Goal: Find contact information: Find contact information

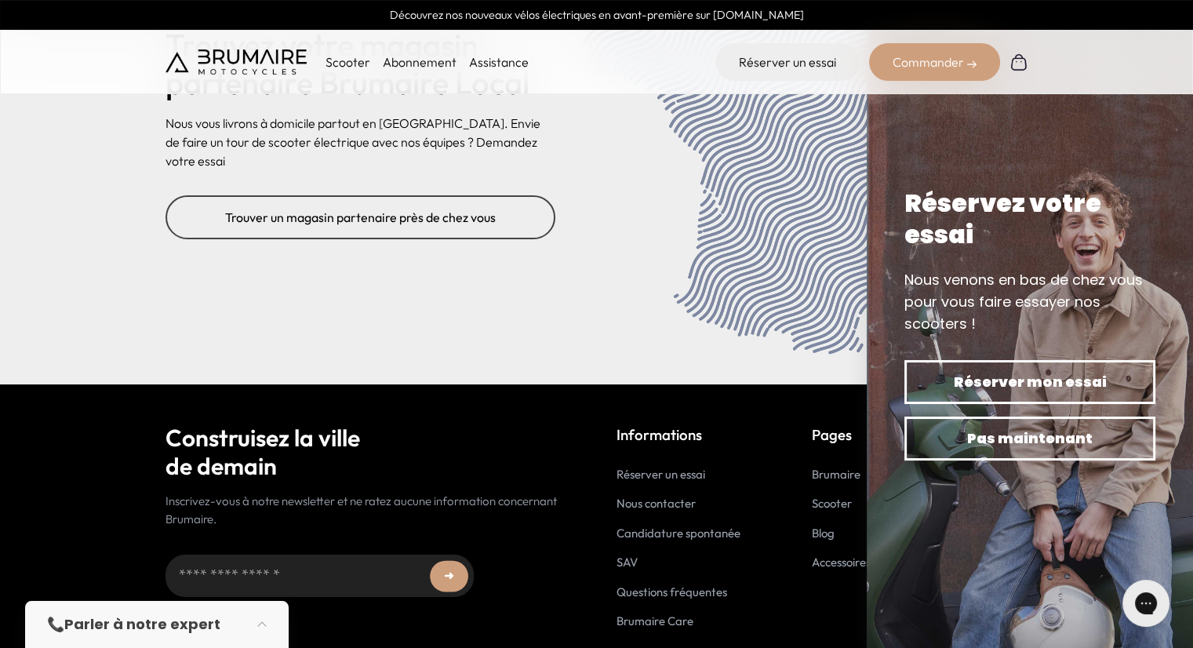
scroll to position [6384, 0]
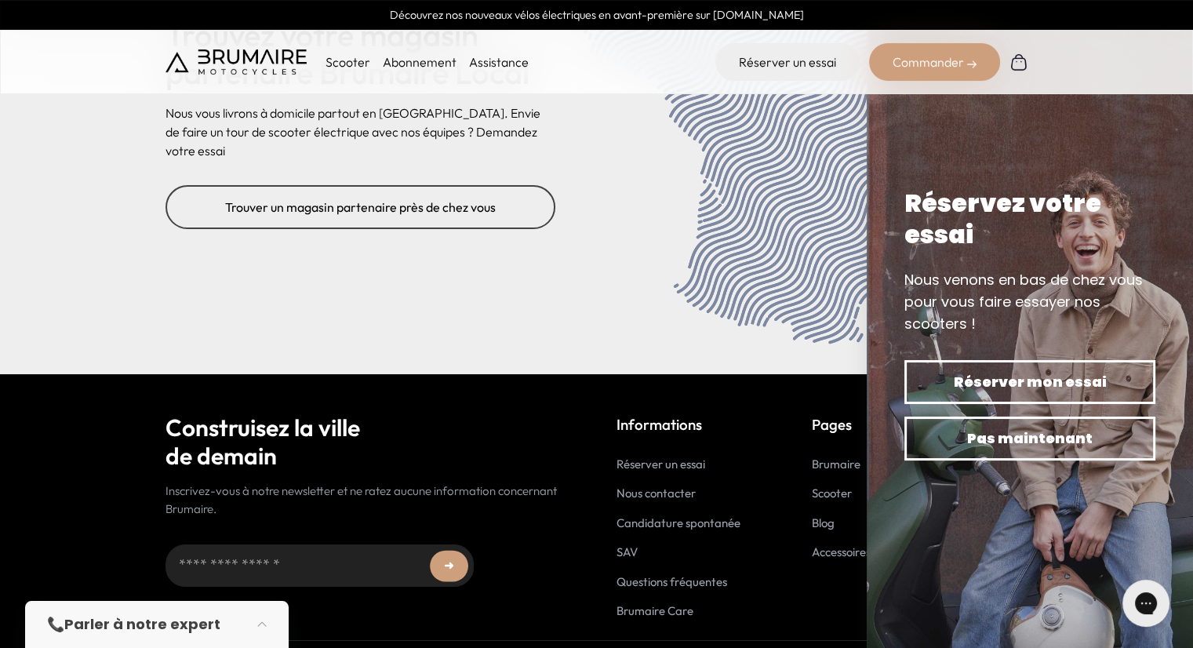
click at [690, 485] on link "Nous contacter" at bounding box center [655, 492] width 79 height 15
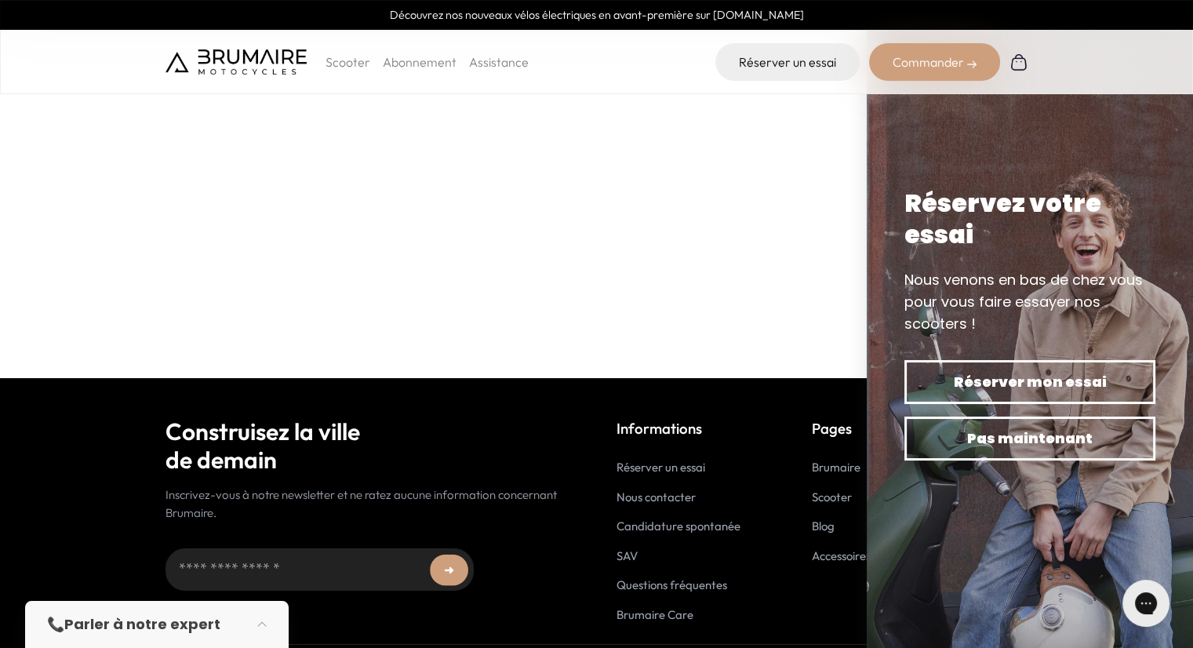
click at [159, 616] on strong "Parler à notre expert" at bounding box center [142, 624] width 156 height 20
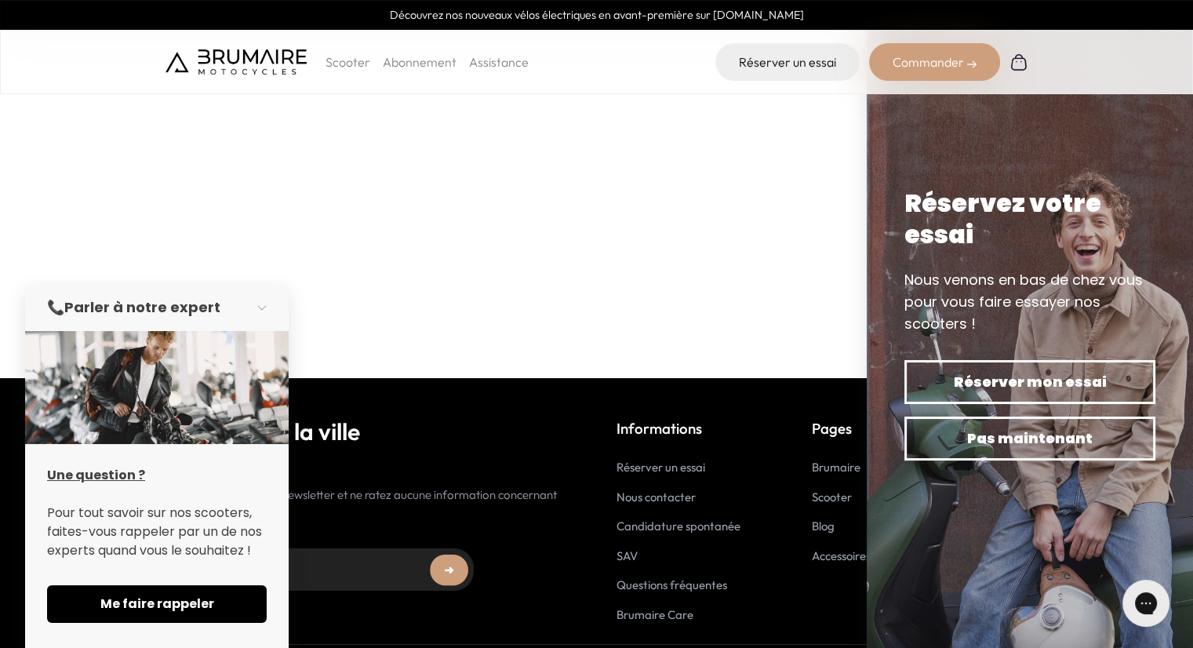
scroll to position [423, 0]
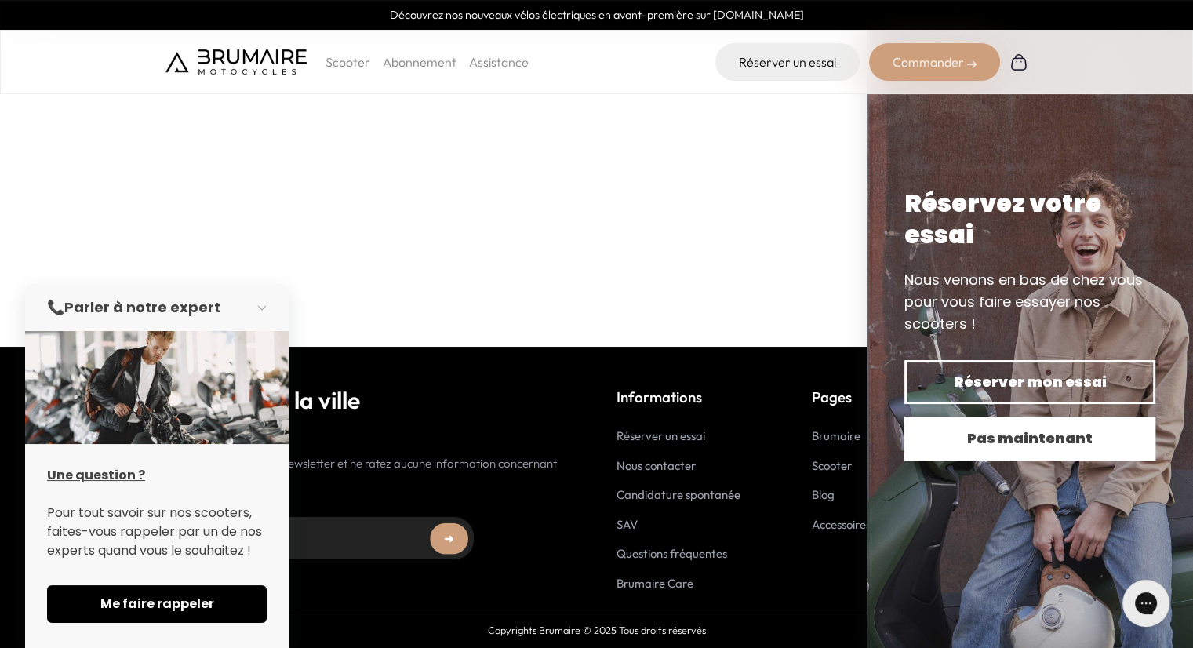
click at [962, 427] on span "Pas maintenant" at bounding box center [1030, 438] width 196 height 22
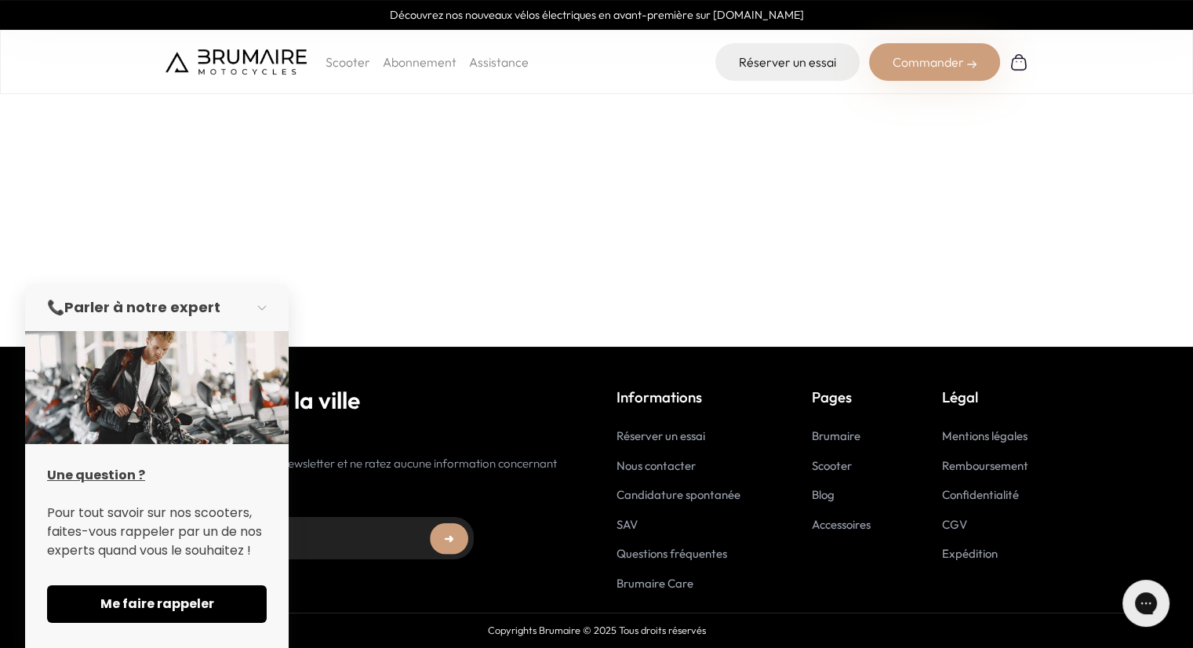
click at [853, 583] on div "Pages Brumaire Scooter Blog Accessoires" at bounding box center [841, 489] width 59 height 206
click at [369, 452] on div "Construisez la ville de demain Inscrivez-vous à notre newsletter et ne ratez au…" at bounding box center [371, 489] width 412 height 206
click at [244, 315] on div "📞 Parler à notre expert" at bounding box center [156, 307] width 263 height 47
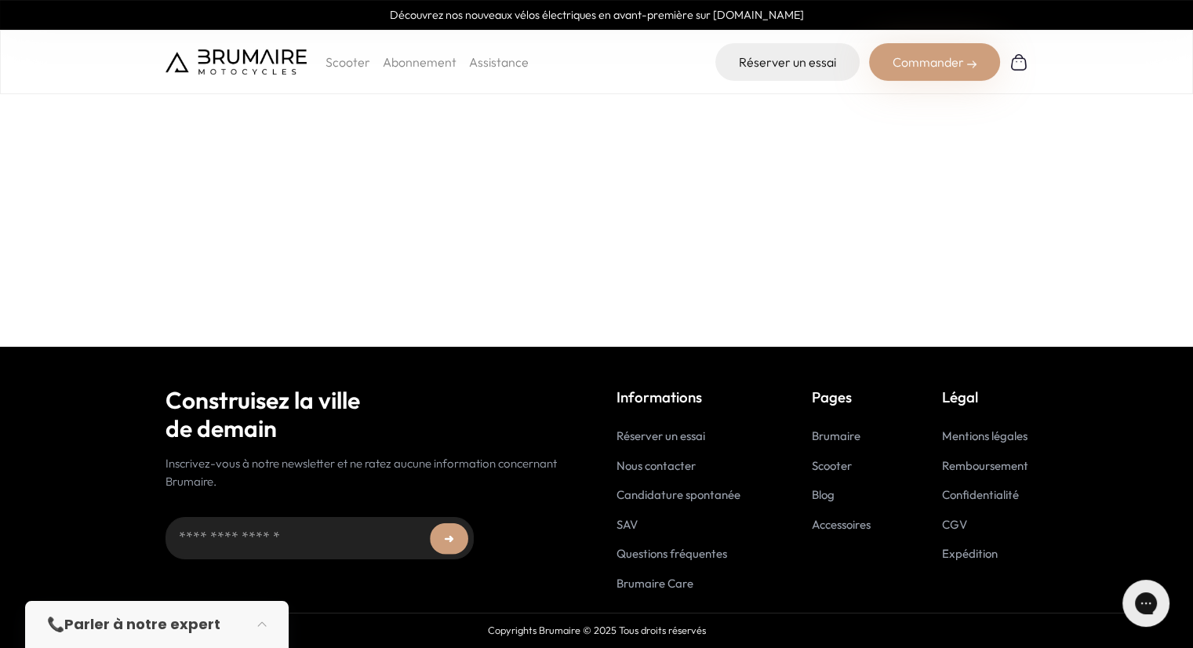
scroll to position [188, 0]
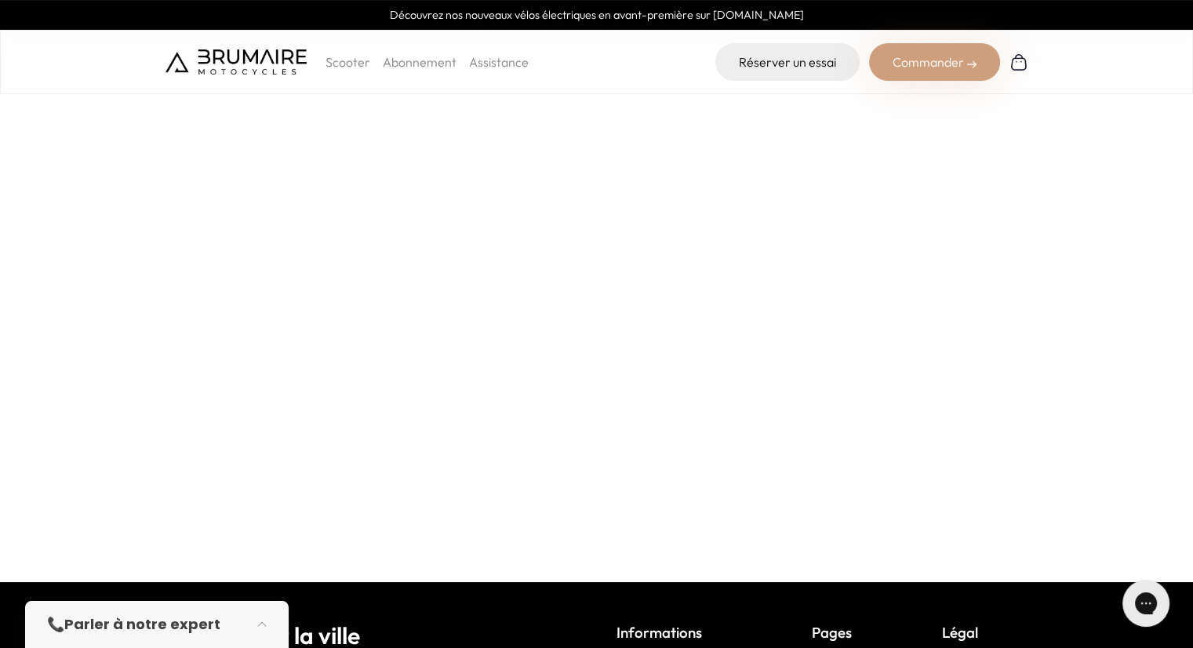
click at [496, 64] on link "Assistance" at bounding box center [499, 62] width 60 height 16
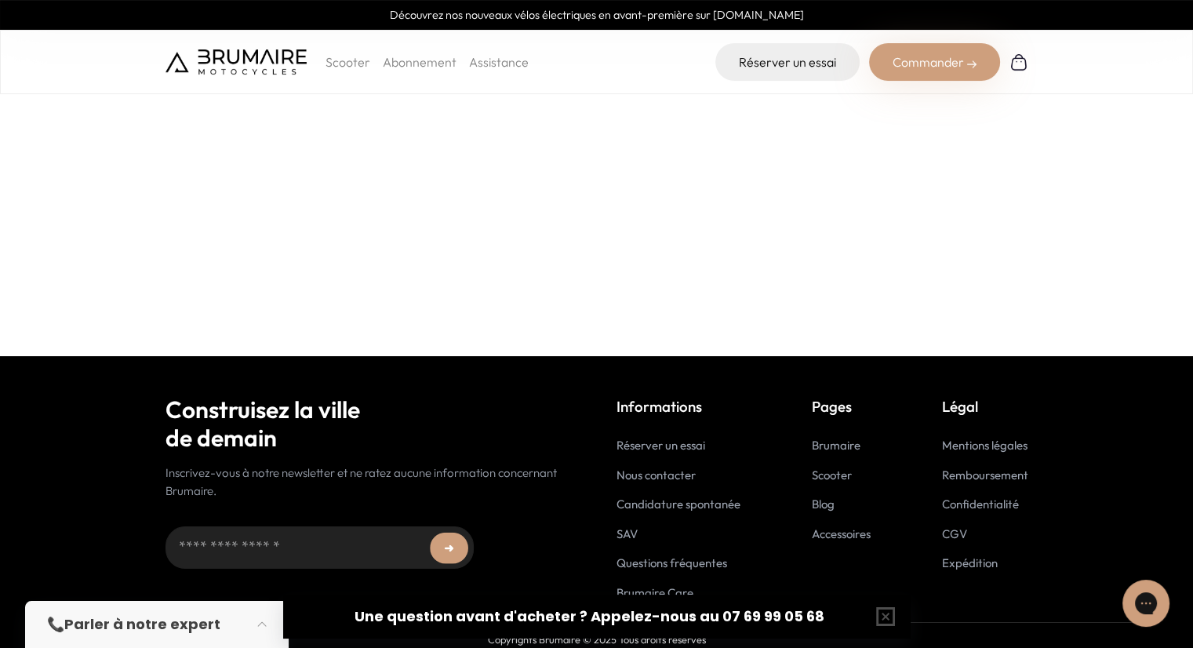
scroll to position [423, 0]
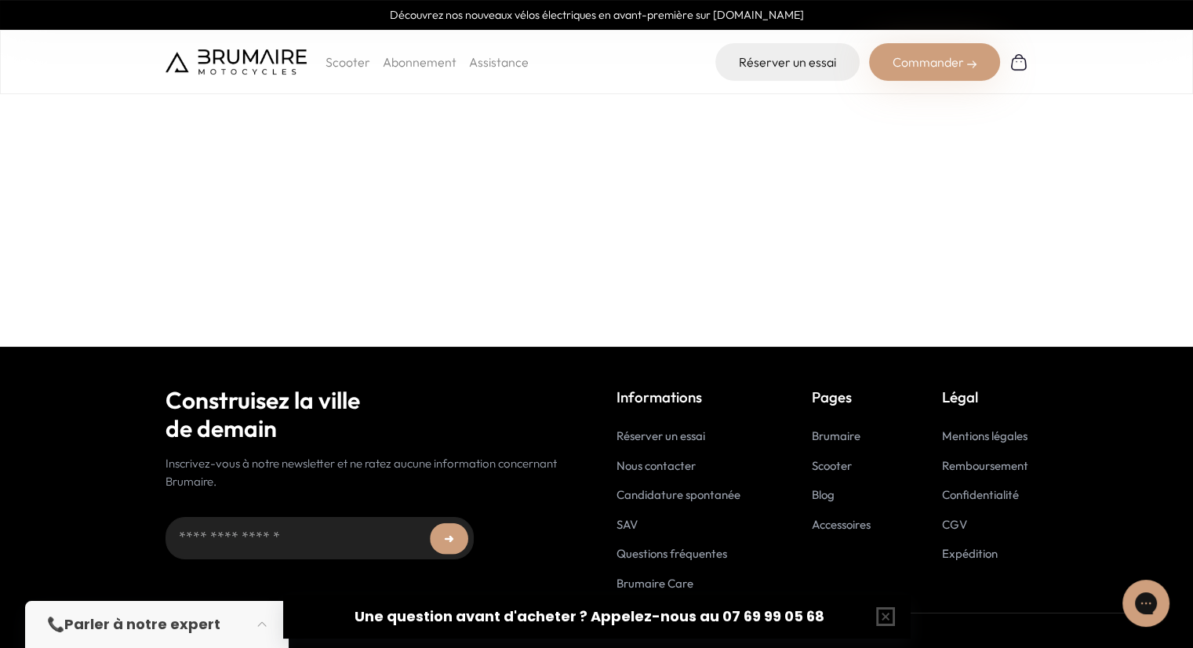
click at [625, 528] on link "SAV" at bounding box center [626, 524] width 21 height 15
